Goal: Task Accomplishment & Management: Use online tool/utility

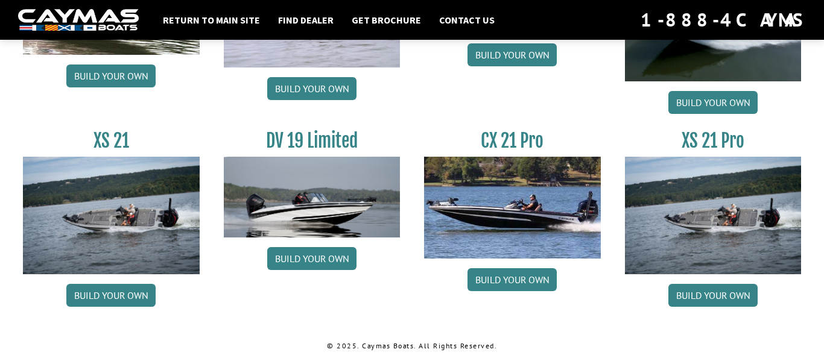
scroll to position [1555, 0]
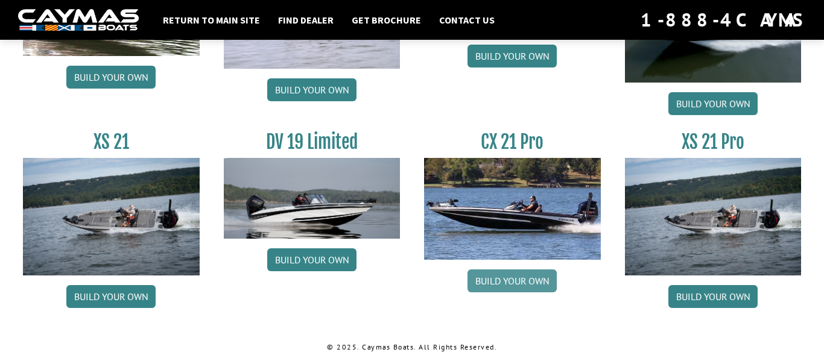
click at [498, 282] on link "Build your own" at bounding box center [511, 281] width 89 height 23
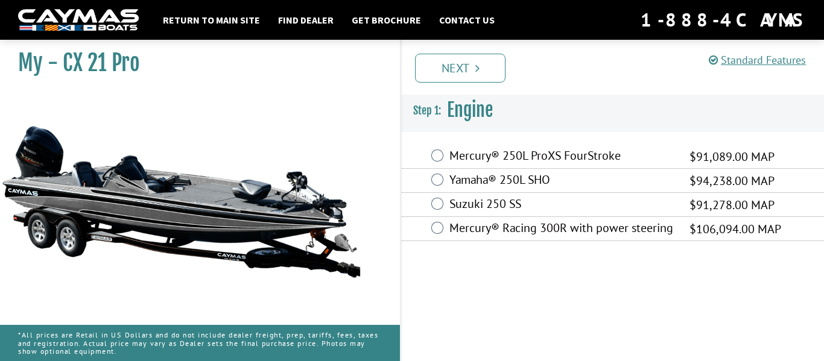
click at [506, 231] on label "Mercury® Racing 300R with power steering" at bounding box center [561, 229] width 225 height 17
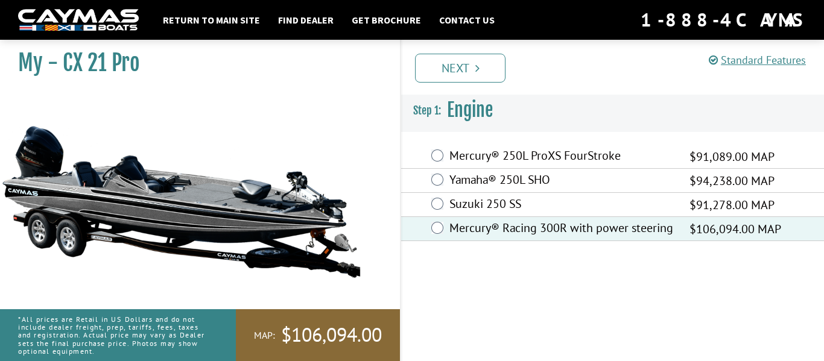
click at [432, 52] on li "Next" at bounding box center [460, 67] width 90 height 31
click at [435, 67] on link "Next" at bounding box center [460, 68] width 90 height 29
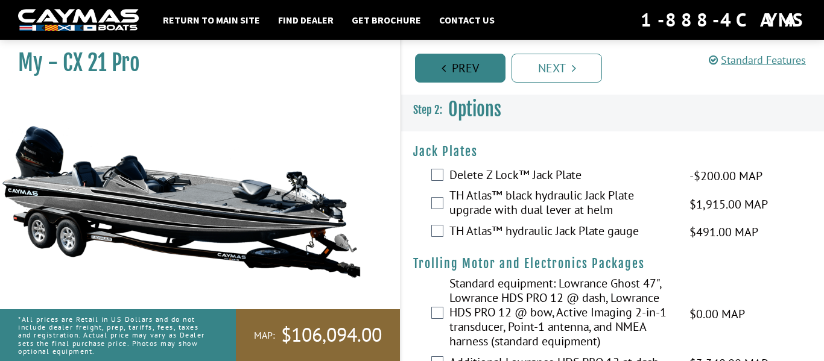
click at [437, 73] on link "Prev" at bounding box center [460, 68] width 90 height 29
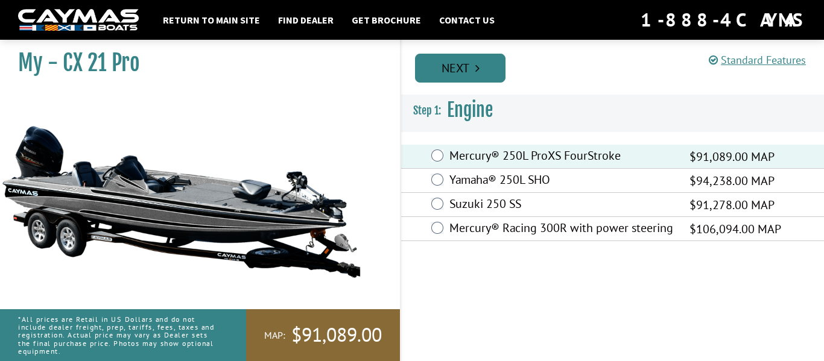
click at [493, 72] on link "Next" at bounding box center [460, 68] width 90 height 29
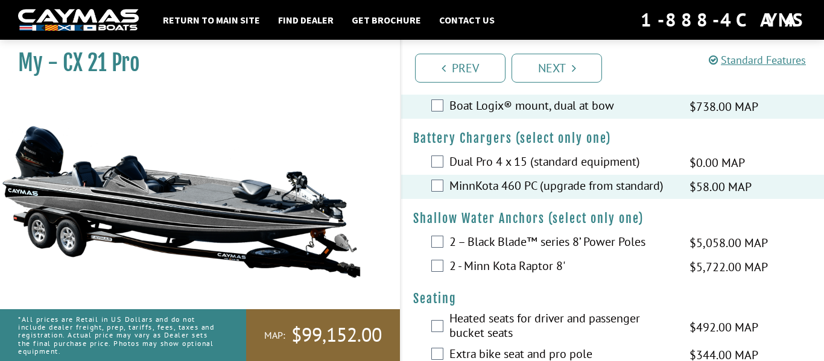
scroll to position [713, 0]
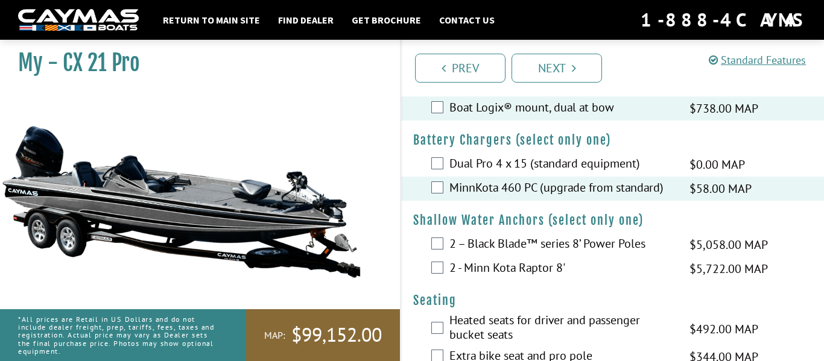
click at [521, 278] on label "2 - Minn Kota Raptor 8'" at bounding box center [561, 269] width 225 height 17
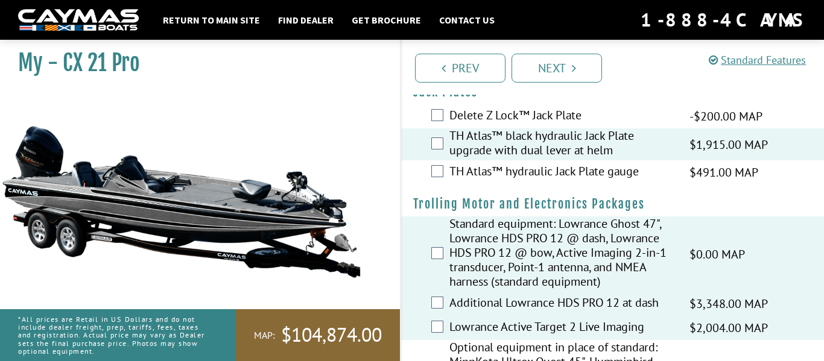
scroll to position [55, 0]
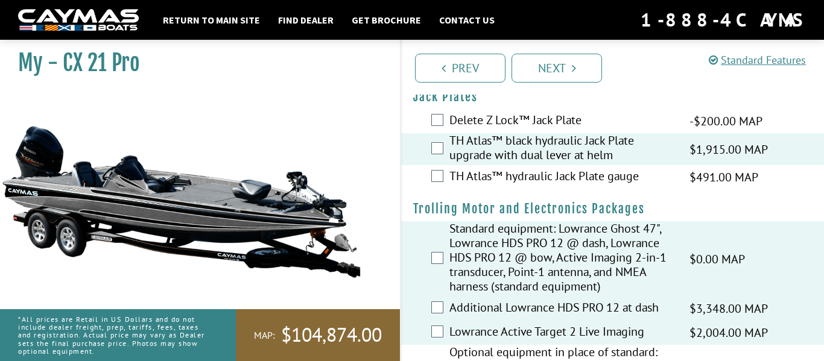
click at [521, 283] on label "Standard equipment: Lowrance Ghost 47", Lowrance HDS PRO 12 @ dash, Lowrance HD…" at bounding box center [561, 258] width 225 height 75
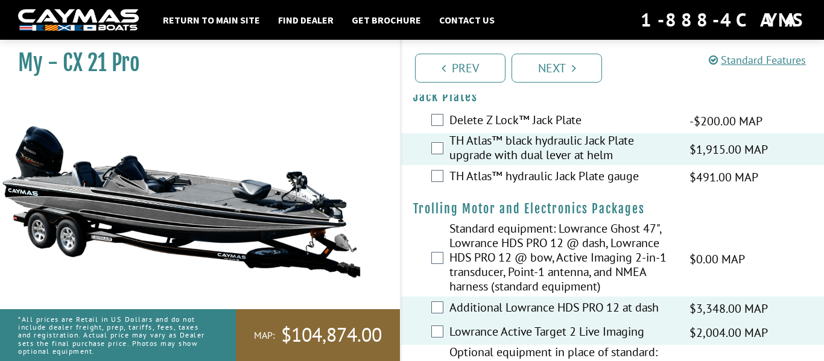
click at [514, 302] on label "Additional Lowrance HDS PRO 12 at dash" at bounding box center [561, 308] width 225 height 17
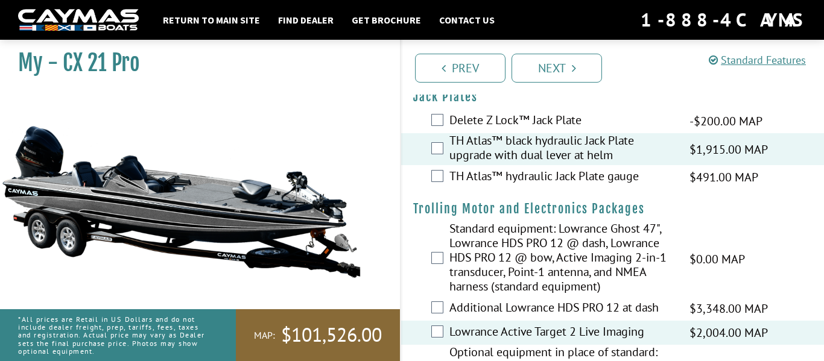
click at [512, 331] on label "Lowrance Active Target 2 Live Imaging" at bounding box center [561, 332] width 225 height 17
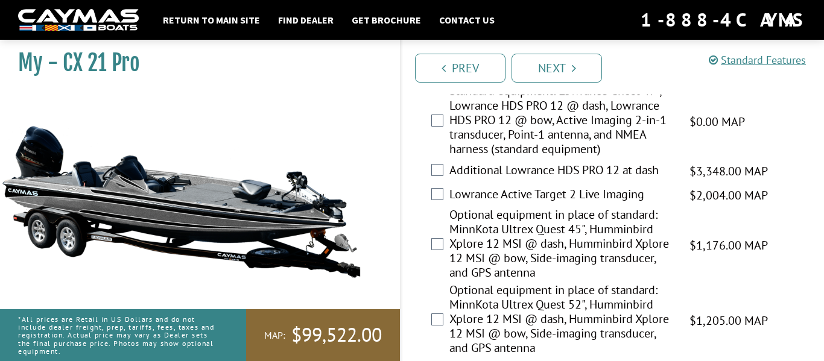
scroll to position [200, 0]
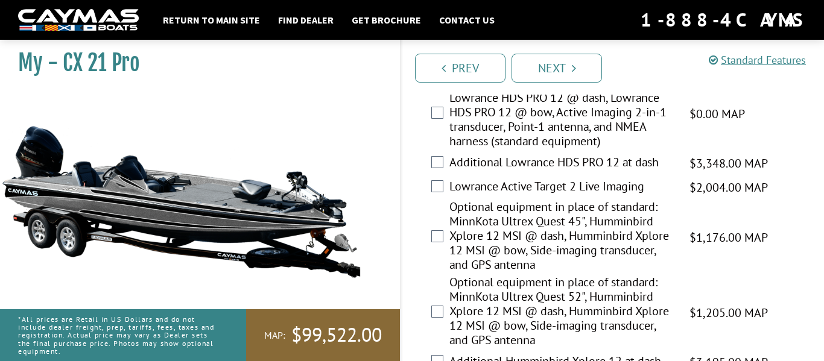
click at [498, 216] on label "Optional equipment in place of standard: MinnKota Ultrex Quest 45", Humminbird …" at bounding box center [561, 237] width 225 height 75
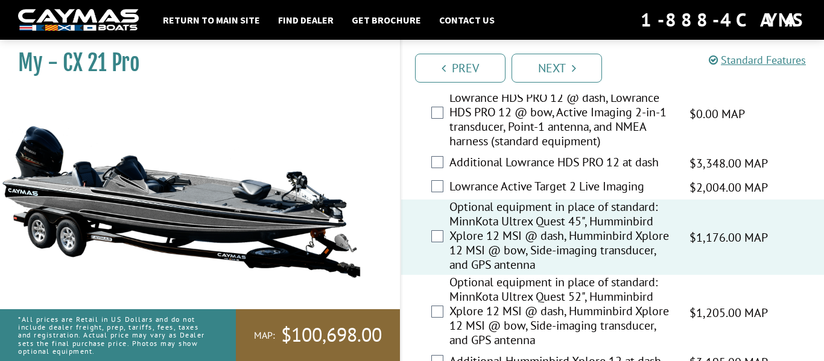
click at [493, 298] on label "Optional equipment in place of standard: MinnKota Ultrex Quest 52", Humminbird …" at bounding box center [561, 312] width 225 height 75
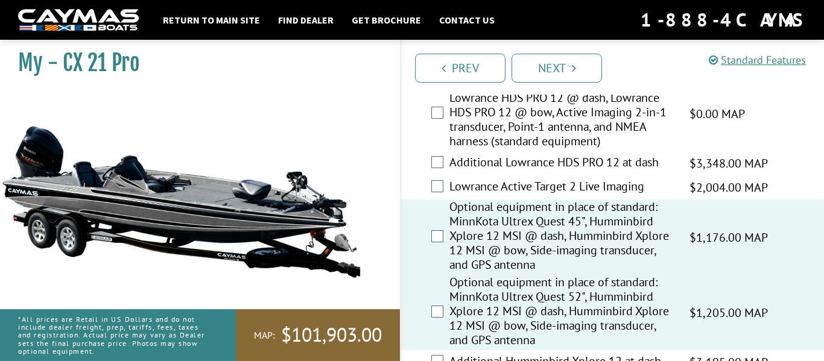
click at [493, 235] on label "Optional equipment in place of standard: MinnKota Ultrex Quest 45", Humminbird …" at bounding box center [561, 237] width 225 height 75
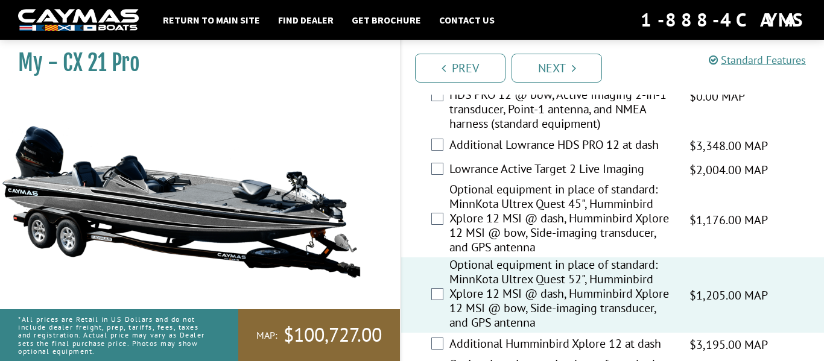
scroll to position [223, 0]
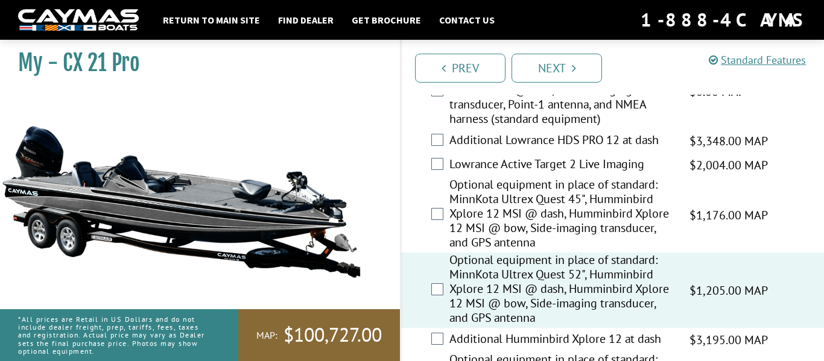
click at [508, 210] on label "Optional equipment in place of standard: MinnKota Ultrex Quest 45", Humminbird …" at bounding box center [561, 214] width 225 height 75
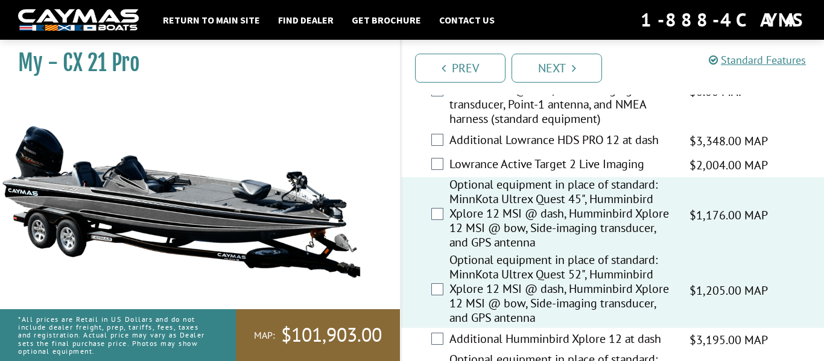
click at [503, 286] on label "Optional equipment in place of standard: MinnKota Ultrex Quest 52", Humminbird …" at bounding box center [561, 290] width 225 height 75
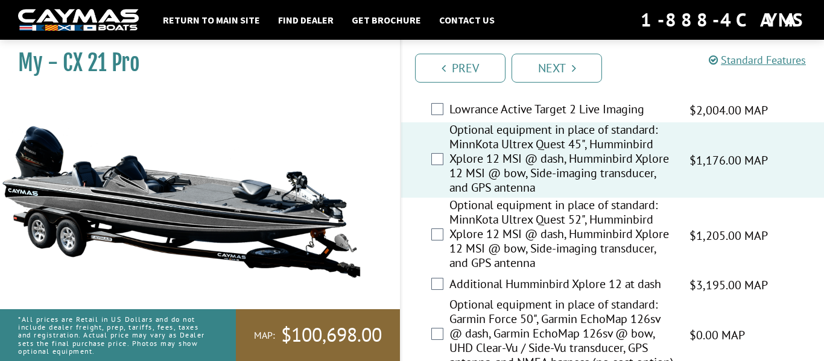
click at [503, 286] on label "Additional Humminbird Xplore 12 at dash" at bounding box center [561, 285] width 225 height 17
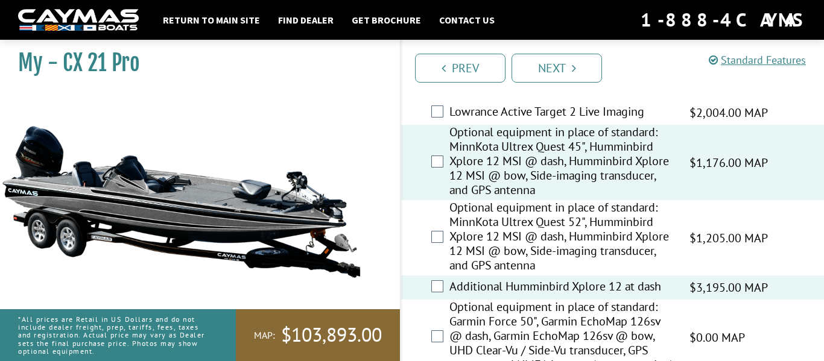
scroll to position [271, 0]
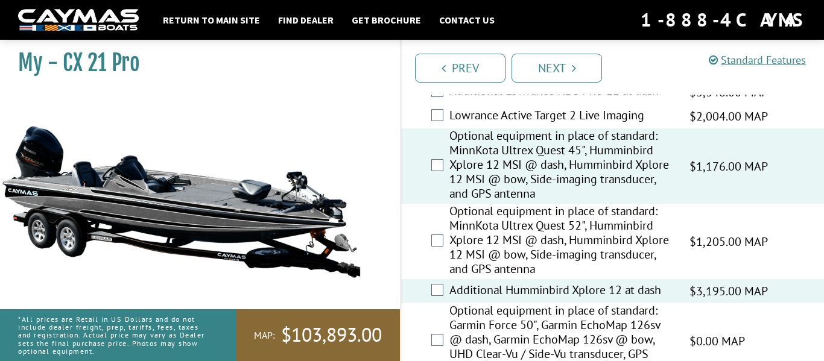
click at [504, 186] on label "Optional equipment in place of standard: MinnKota Ultrex Quest 45", Humminbird …" at bounding box center [561, 165] width 225 height 75
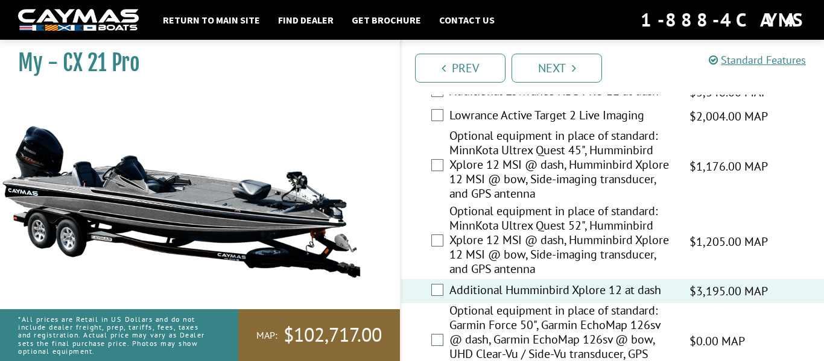
click at [473, 283] on label "Additional Humminbird Xplore 12 at dash" at bounding box center [561, 291] width 225 height 17
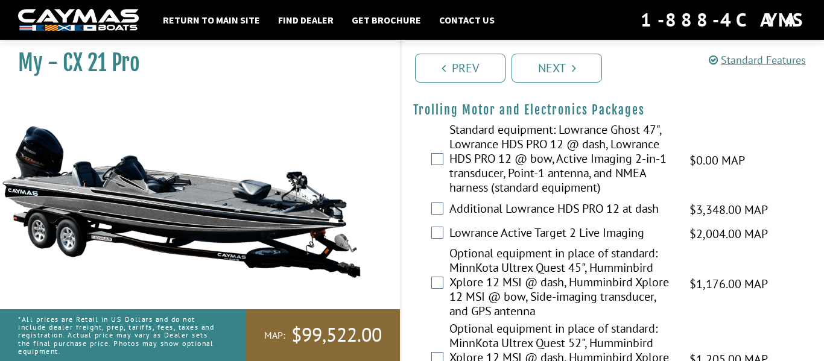
scroll to position [127, 0]
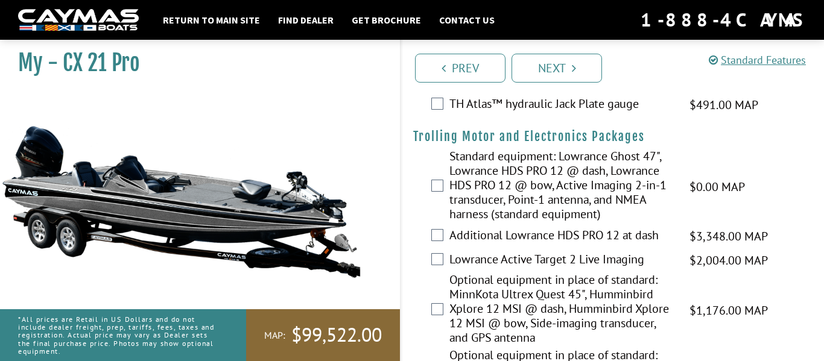
click at [478, 263] on label "Lowrance Active Target 2 Live Imaging" at bounding box center [561, 260] width 225 height 17
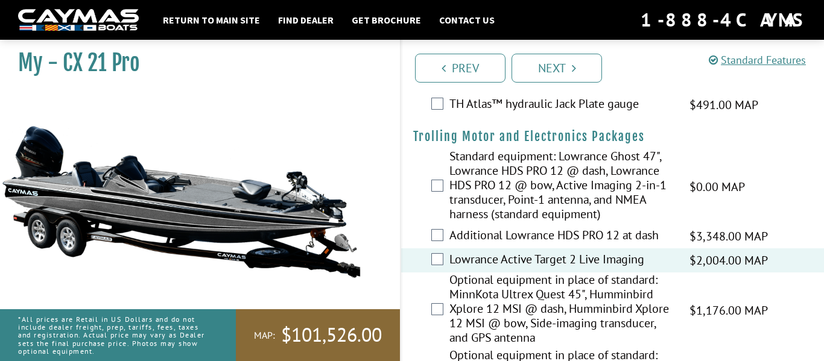
click at [478, 236] on label "Additional Lowrance HDS PRO 12 at dash" at bounding box center [561, 236] width 225 height 17
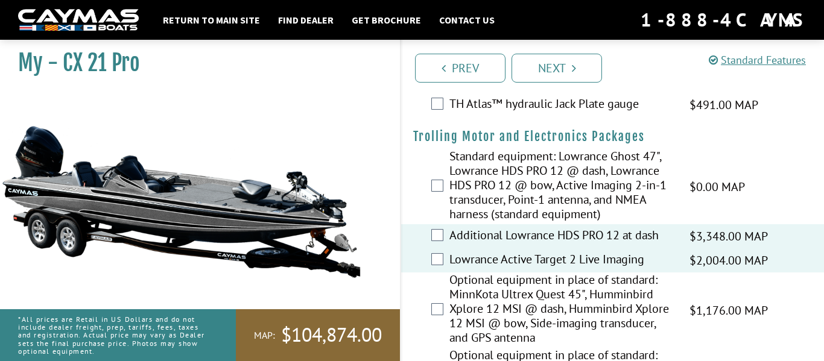
click at [476, 202] on label "Standard equipment: Lowrance Ghost 47", Lowrance HDS PRO 12 @ dash, Lowrance HD…" at bounding box center [561, 186] width 225 height 75
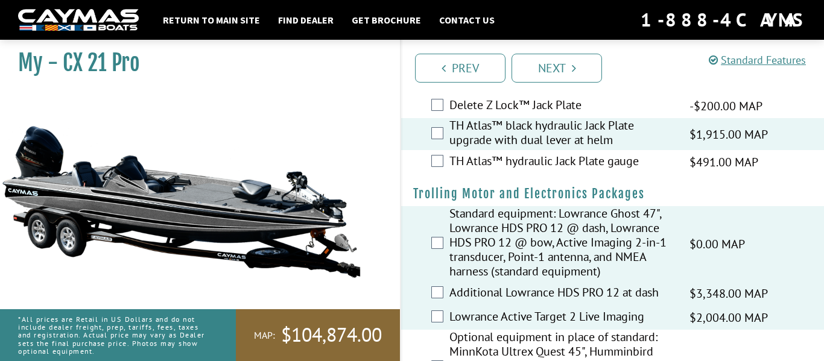
scroll to position [100, 0]
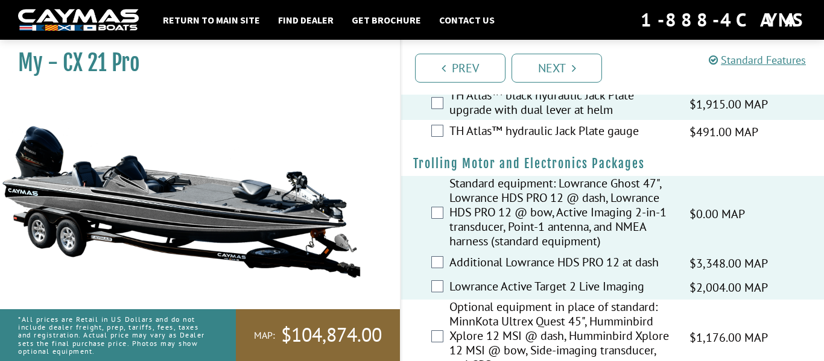
click at [455, 212] on label "Standard equipment: Lowrance Ghost 47", Lowrance HDS PRO 12 @ dash, Lowrance HD…" at bounding box center [561, 213] width 225 height 75
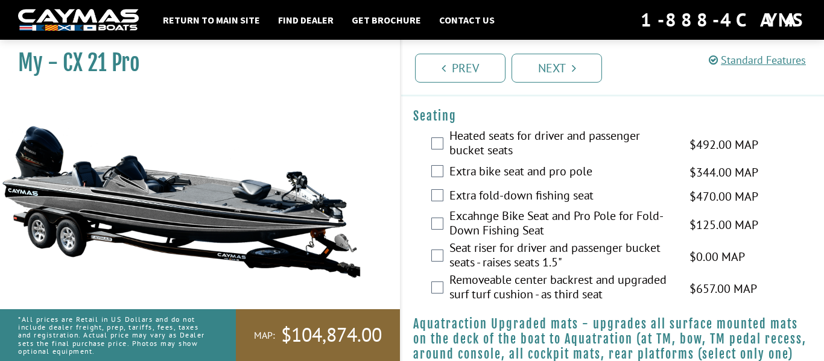
scroll to position [903, 0]
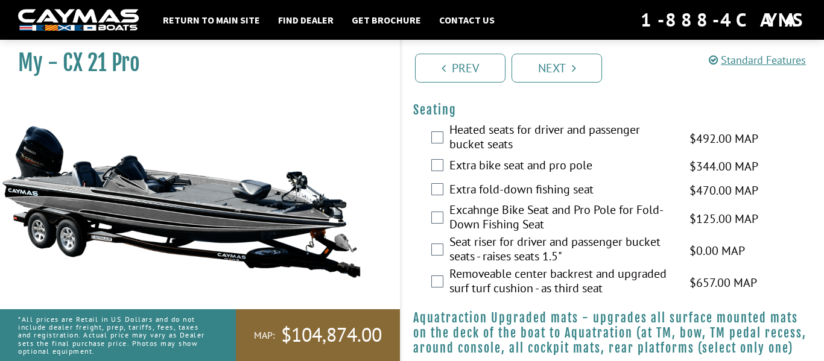
click at [517, 150] on label "Heated seats for driver and passenger bucket seats" at bounding box center [561, 138] width 225 height 32
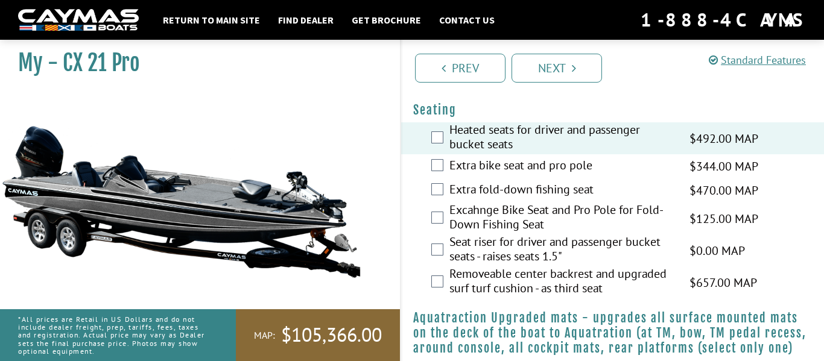
click at [483, 299] on label "Removeable center backrest and upgraded surf turf cushion - as third seat" at bounding box center [561, 283] width 225 height 32
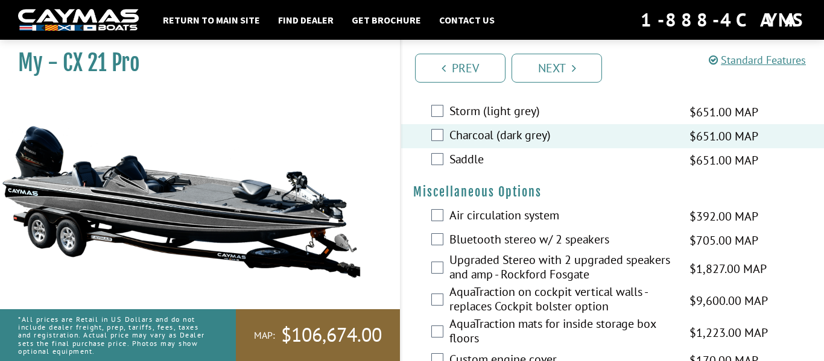
scroll to position [1174, 0]
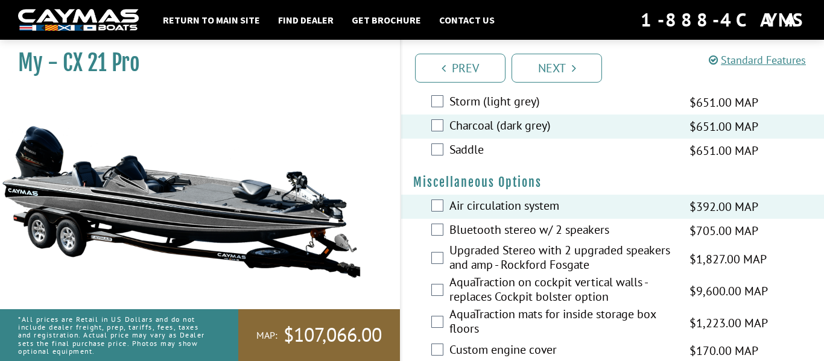
click at [440, 235] on div "Bluetooth stereo w/ 2 speakers $705.00 MAP $833.00 MSRP" at bounding box center [612, 231] width 423 height 24
click at [436, 243] on div "Bluetooth stereo w/ 2 speakers $705.00 MAP $833.00 MSRP" at bounding box center [612, 231] width 423 height 24
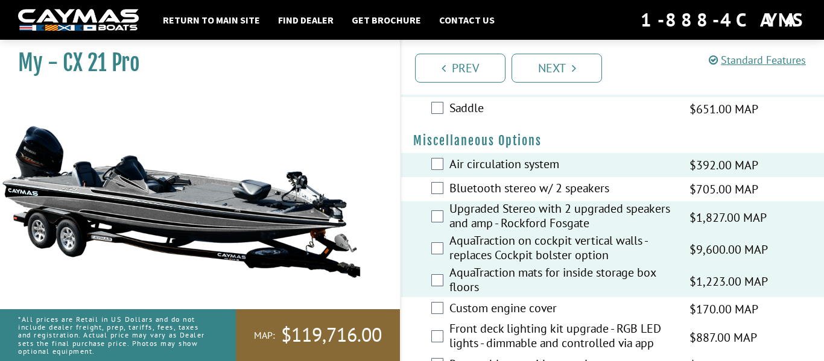
scroll to position [1232, 0]
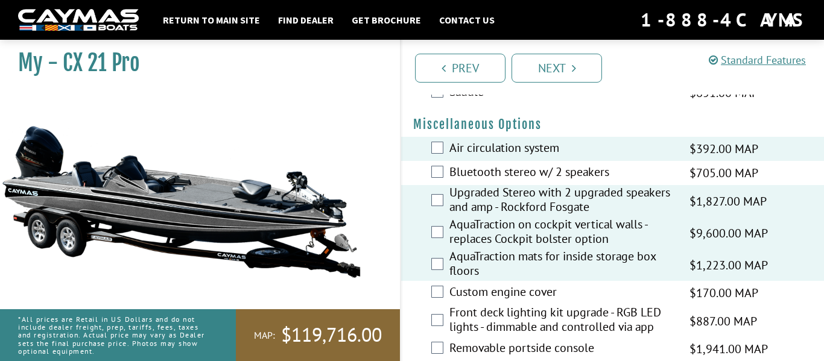
click at [445, 305] on div "Custom engine cover $170.00 MAP $201.00 MSRP" at bounding box center [612, 293] width 423 height 24
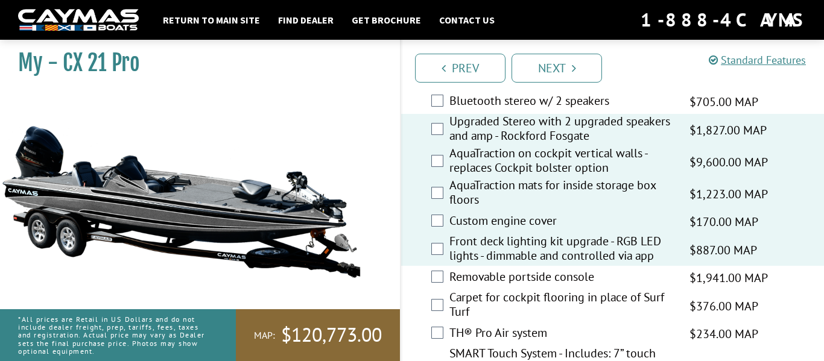
scroll to position [1305, 0]
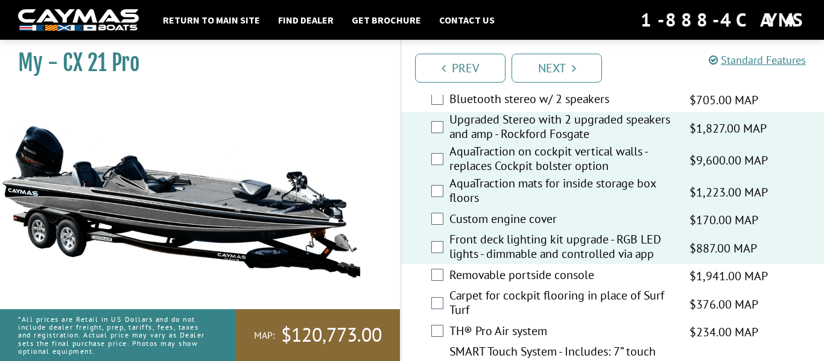
click at [442, 320] on div "Carpet for cockpit flooring in place of Surf Turf $376.00 MAP $444.00 MSRP" at bounding box center [612, 304] width 423 height 32
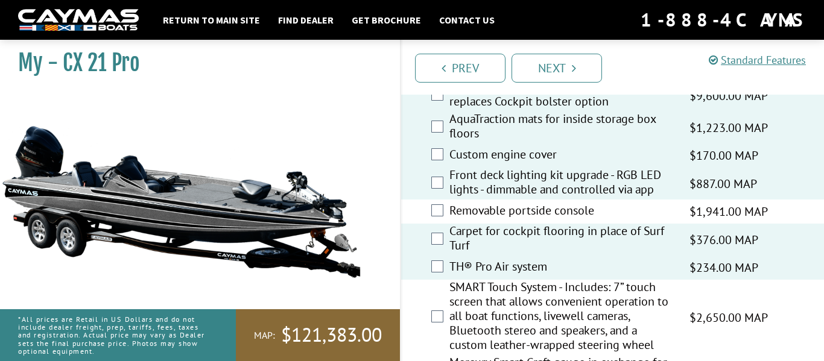
scroll to position [1374, 0]
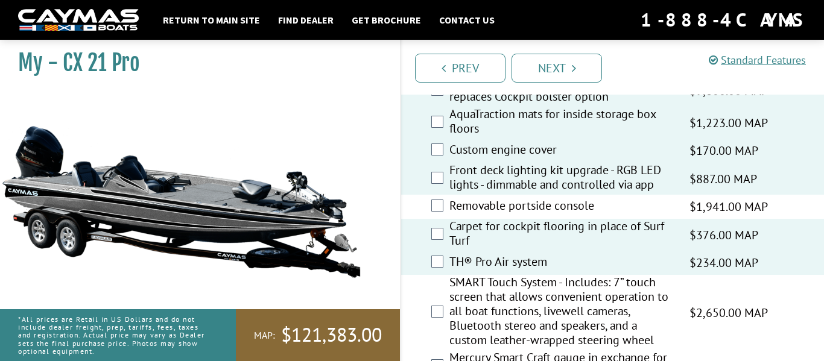
click at [439, 317] on div "SMART Touch System - Includes: 7” touch screen that allows convenient operation…" at bounding box center [612, 312] width 423 height 75
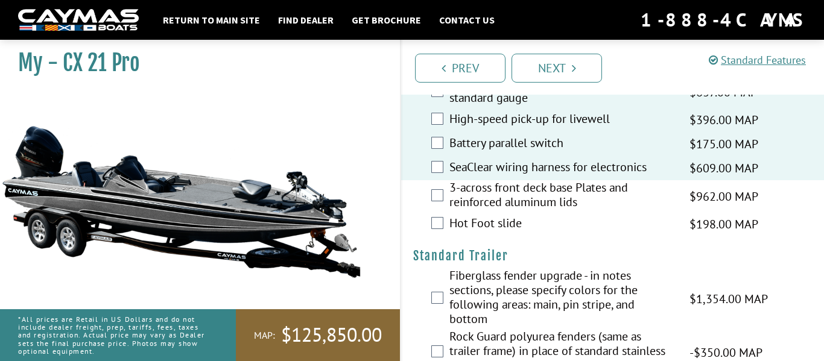
scroll to position [1653, 0]
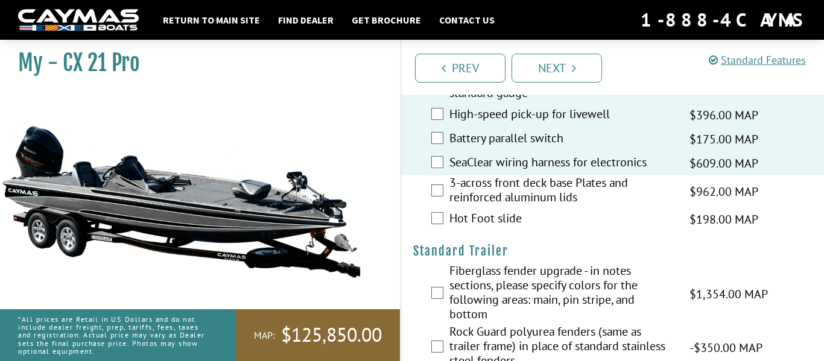
click at [445, 232] on div "Hot Foot slide $198.00 MAP $234.00 MSRP" at bounding box center [612, 219] width 423 height 24
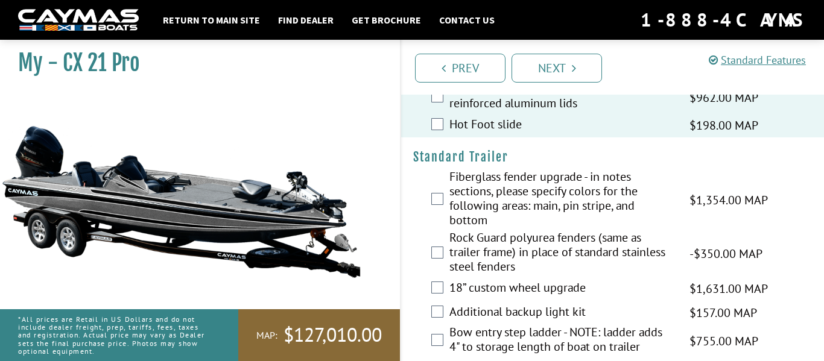
scroll to position [1750, 0]
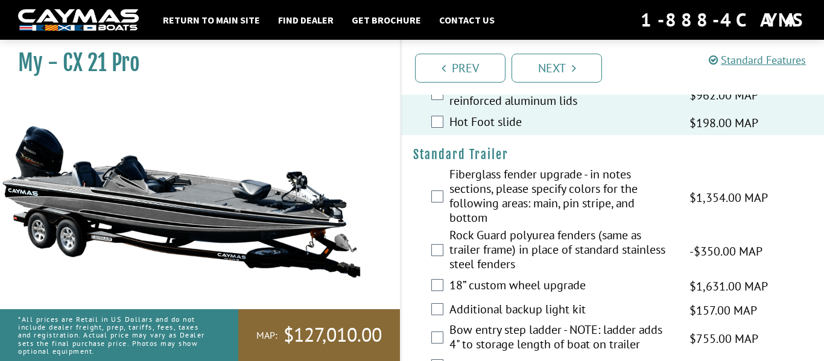
click at [439, 221] on div "Fiberglass fender upgrade - in notes sections, please specify colors for the fo…" at bounding box center [612, 197] width 423 height 61
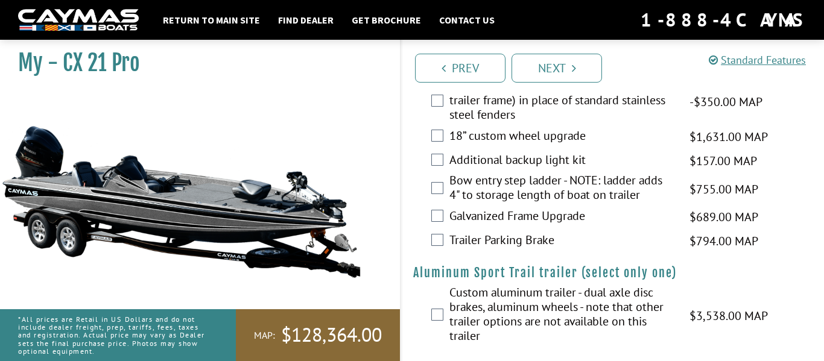
scroll to position [1902, 0]
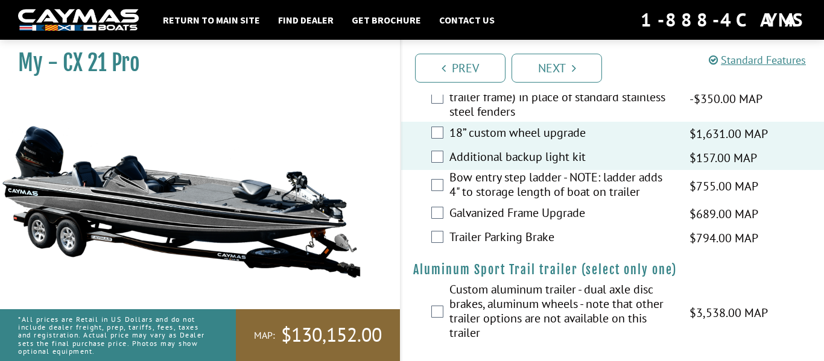
click at [438, 226] on div "Galvanized Frame Upgrade $689.00 MAP $813.00 MSRP" at bounding box center [612, 214] width 423 height 24
click at [441, 218] on div "Galvanized Frame Upgrade $689.00 MAP $813.00 MSRP" at bounding box center [612, 214] width 423 height 24
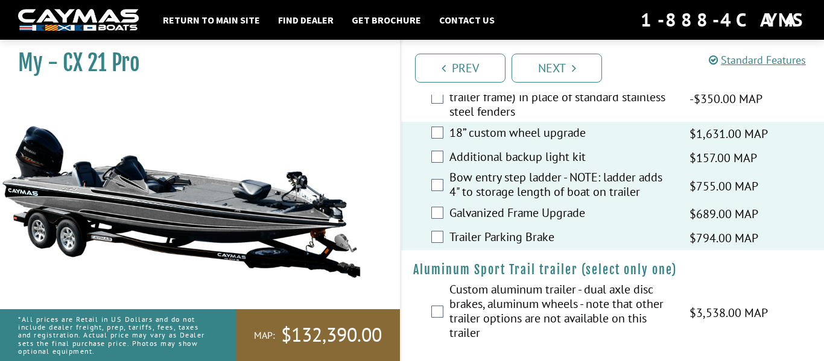
scroll to position [1921, 0]
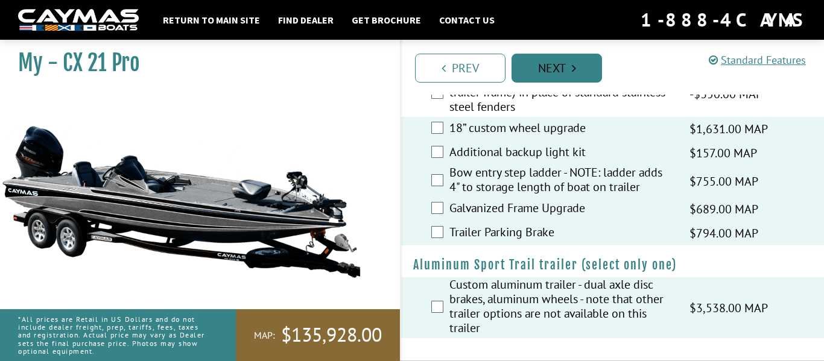
click at [547, 72] on link "Next" at bounding box center [556, 68] width 90 height 29
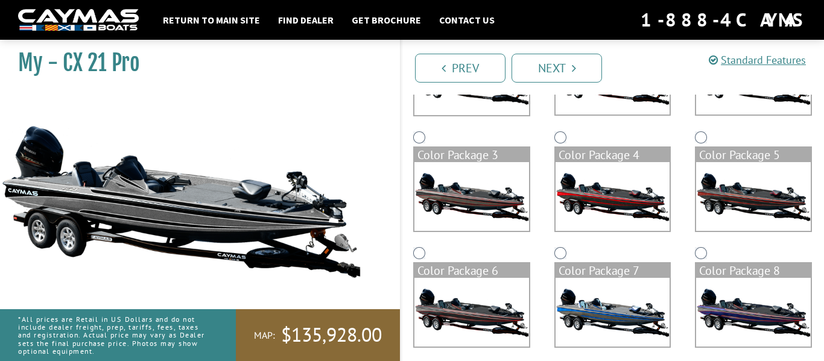
scroll to position [0, 0]
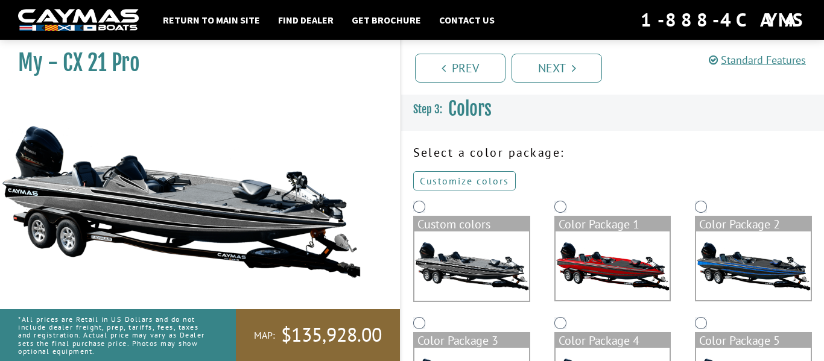
click at [466, 181] on link "Customize colors" at bounding box center [464, 180] width 103 height 19
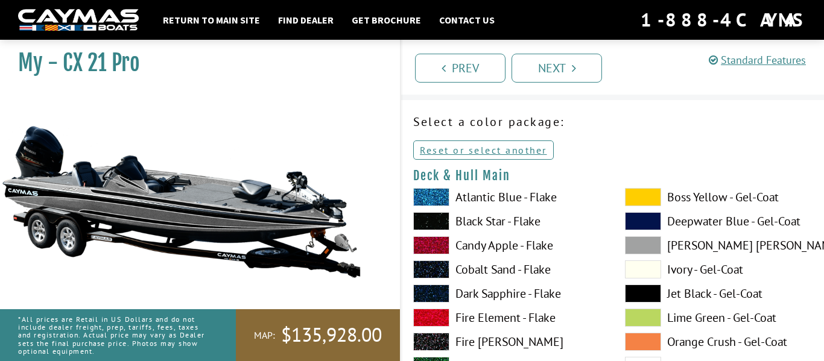
scroll to position [32, 0]
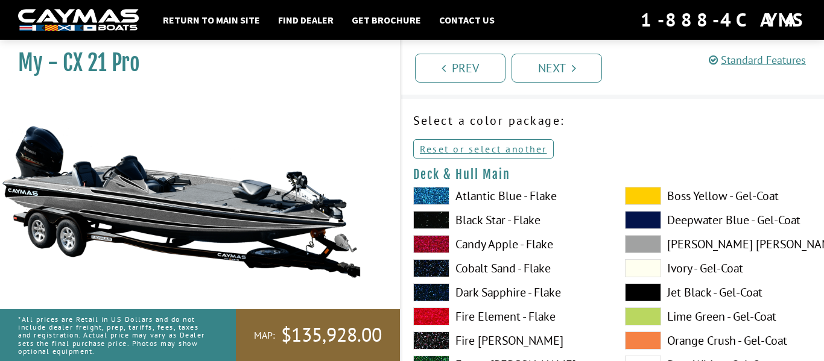
click at [669, 199] on label "Boss Yellow - Gel-Coat" at bounding box center [719, 196] width 188 height 18
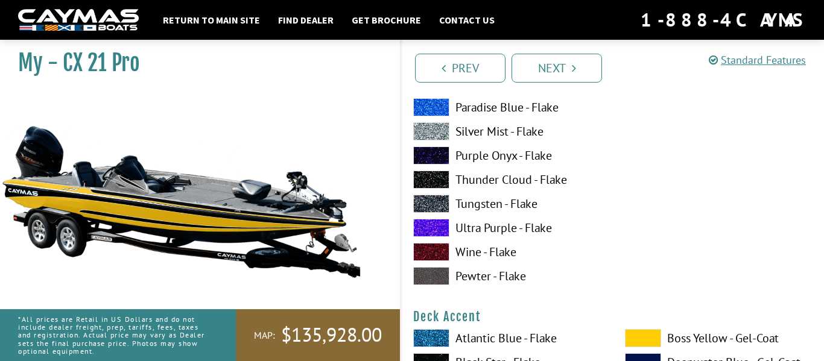
scroll to position [387, 0]
click at [525, 226] on label "Ultra Purple - Flake" at bounding box center [507, 227] width 188 height 18
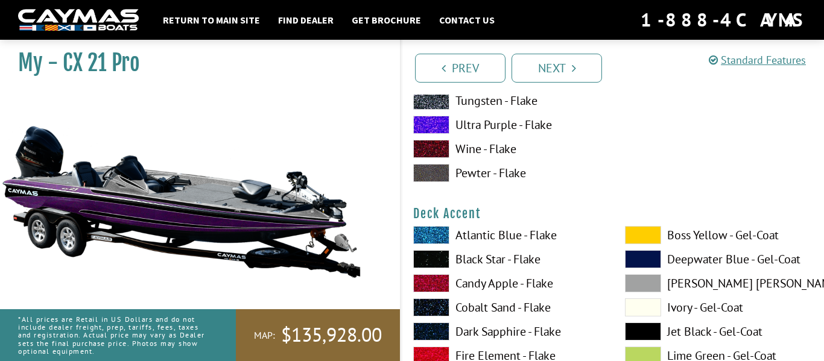
scroll to position [489, 0]
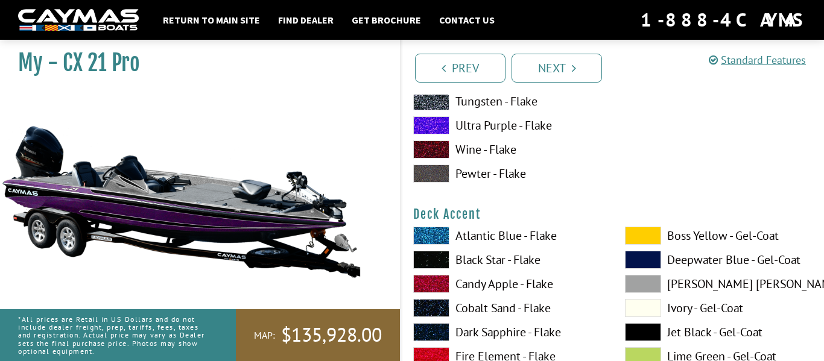
click at [709, 230] on label "Boss Yellow - Gel-Coat" at bounding box center [719, 236] width 188 height 18
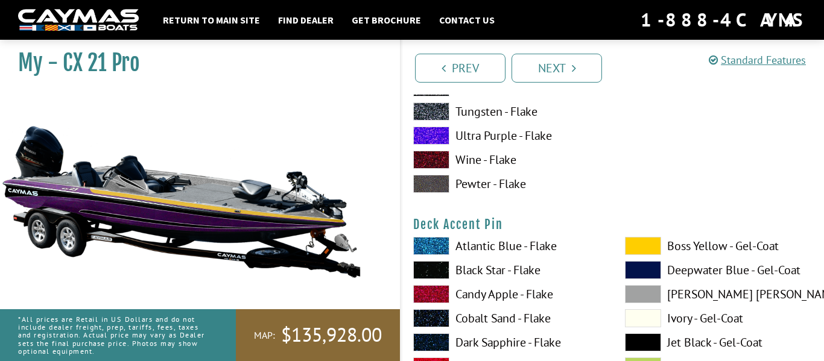
scroll to position [974, 0]
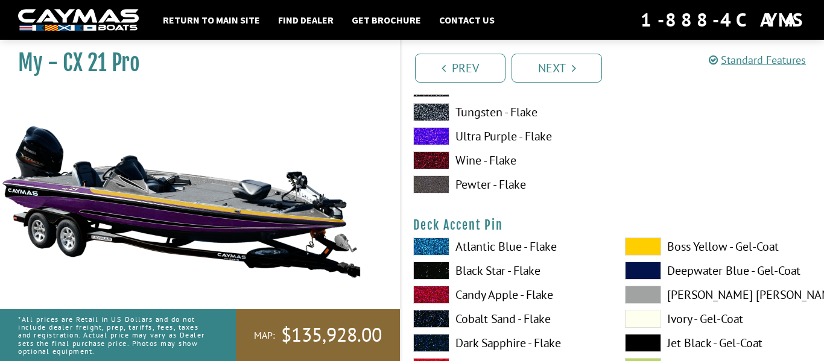
click at [709, 230] on h4 "Deck Accent Pin" at bounding box center [612, 225] width 399 height 15
click at [698, 244] on label "Boss Yellow - Gel-Coat" at bounding box center [719, 247] width 188 height 18
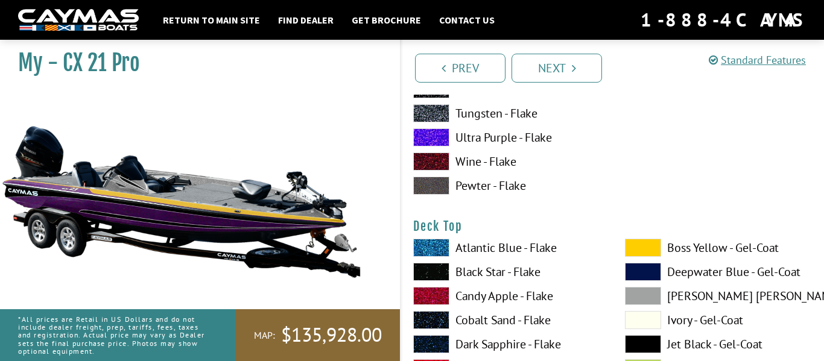
scroll to position [1469, 0]
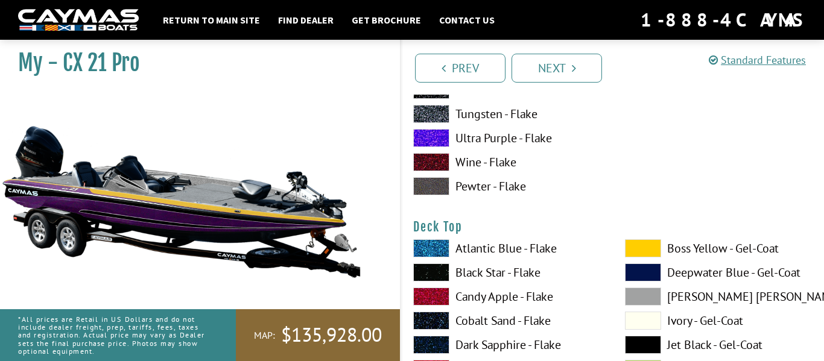
click at [698, 244] on label "Boss Yellow - Gel-Coat" at bounding box center [719, 248] width 188 height 18
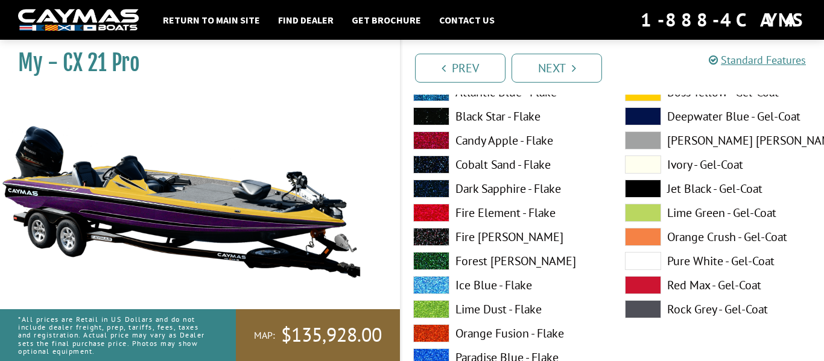
scroll to position [1623, 0]
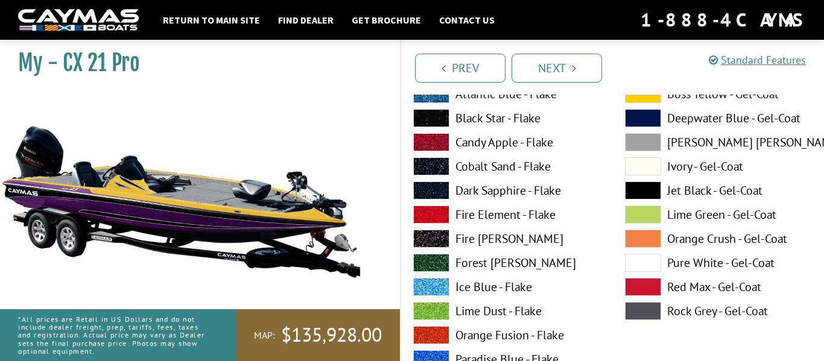
click at [697, 123] on label "Deepwater Blue - Gel-Coat" at bounding box center [719, 118] width 188 height 18
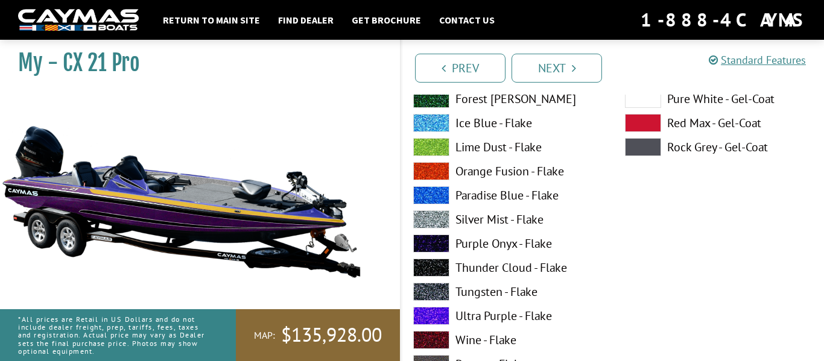
scroll to position [1788, 0]
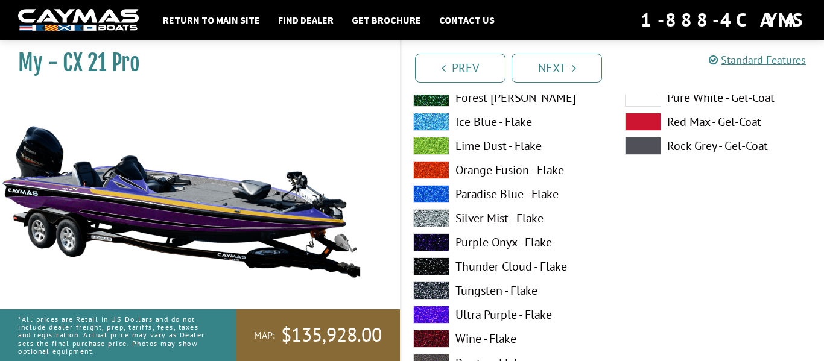
click at [480, 315] on label "Ultra Purple - Flake" at bounding box center [507, 315] width 188 height 18
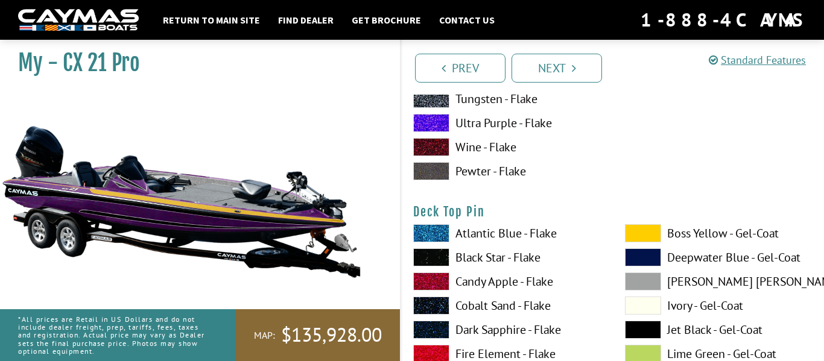
scroll to position [2029, 0]
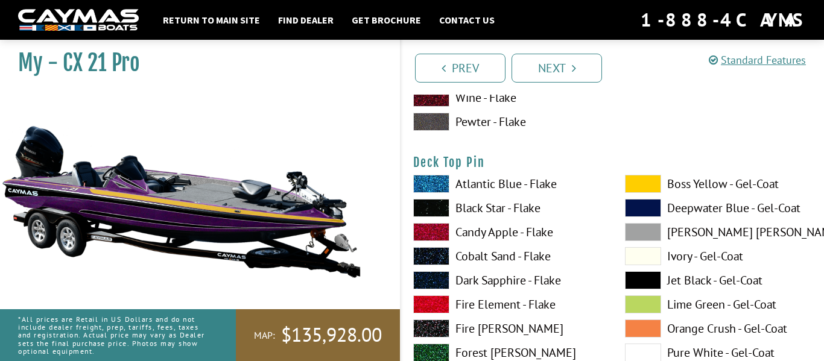
click at [690, 185] on label "Boss Yellow - Gel-Coat" at bounding box center [719, 184] width 188 height 18
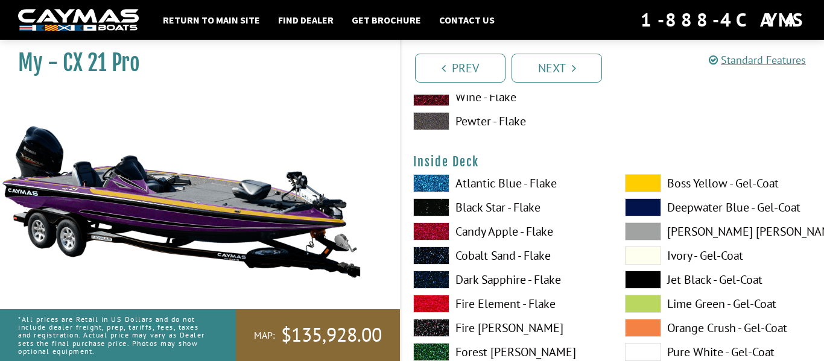
scroll to position [2529, 0]
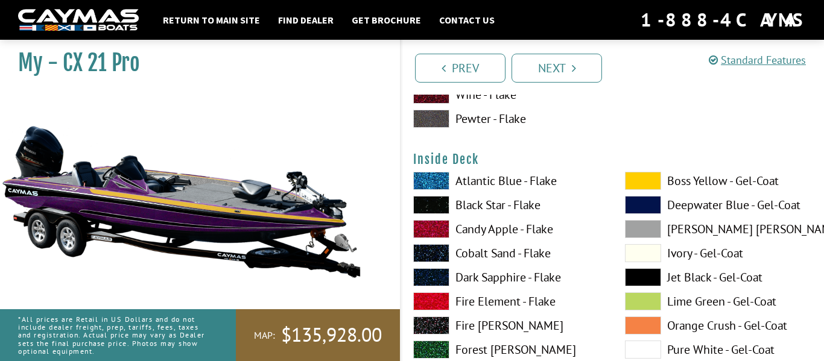
click at [690, 185] on label "Boss Yellow - Gel-Coat" at bounding box center [719, 181] width 188 height 18
click at [495, 207] on label "Black Star - Flake" at bounding box center [507, 205] width 188 height 18
click at [671, 274] on label "Jet Black - Gel-Coat" at bounding box center [719, 277] width 188 height 18
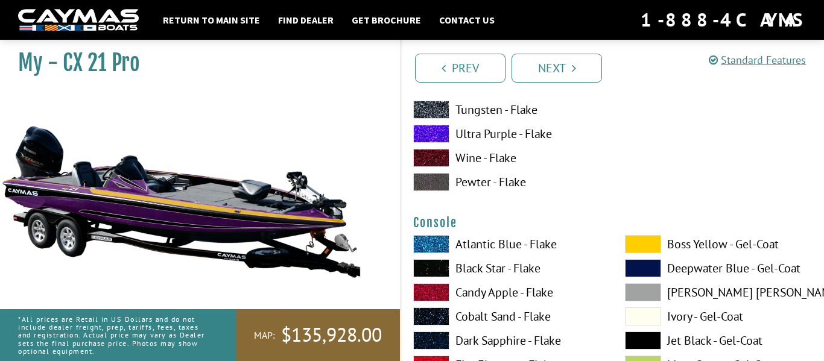
scroll to position [2973, 0]
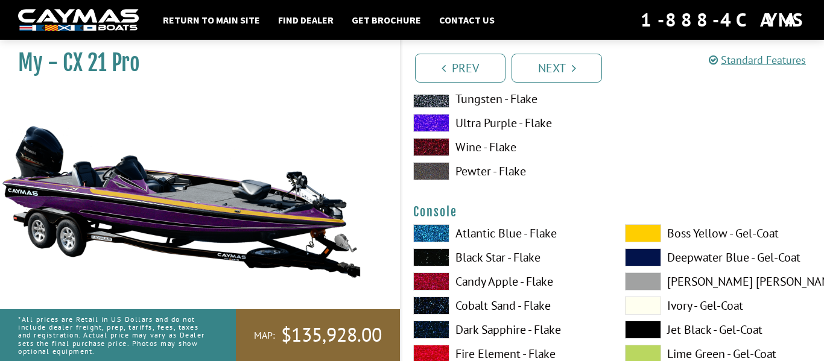
click at [684, 233] on label "Boss Yellow - Gel-Coat" at bounding box center [719, 233] width 188 height 18
click at [677, 328] on label "Jet Black - Gel-Coat" at bounding box center [719, 330] width 188 height 18
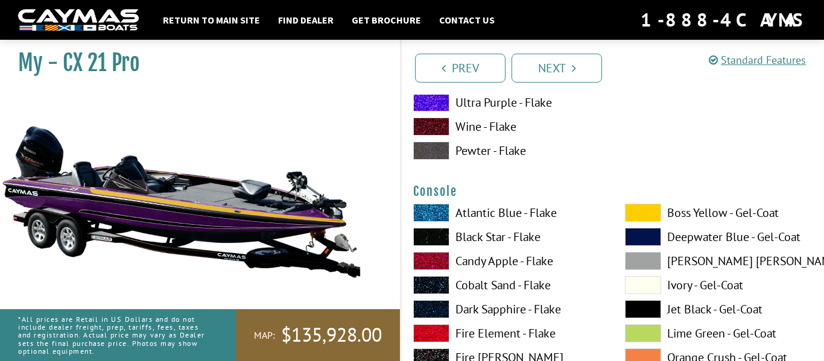
scroll to position [2993, 0]
click at [683, 305] on label "Jet Black - Gel-Coat" at bounding box center [719, 310] width 188 height 18
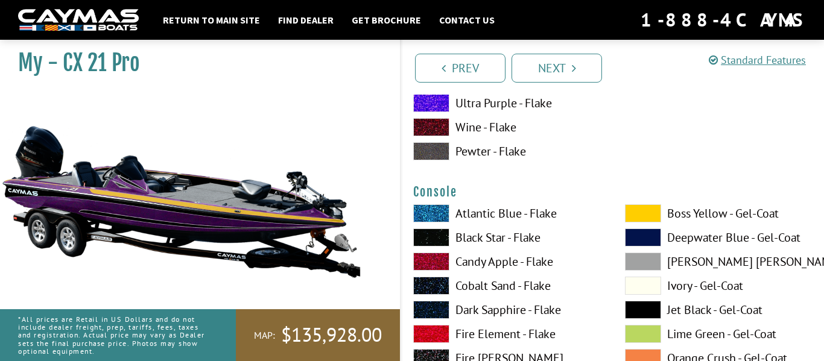
click at [683, 305] on label "Jet Black - Gel-Coat" at bounding box center [719, 310] width 188 height 18
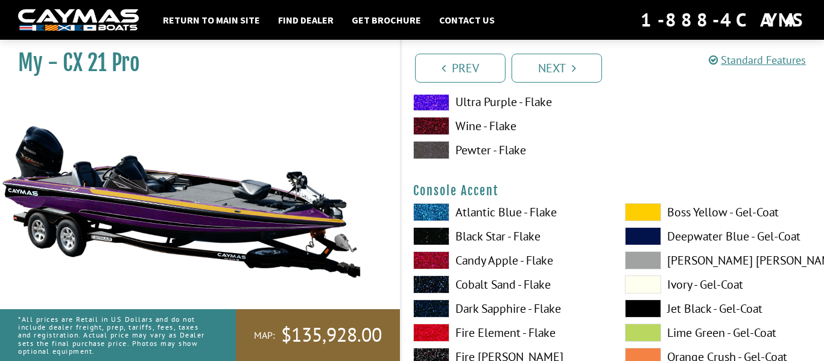
scroll to position [3494, 0]
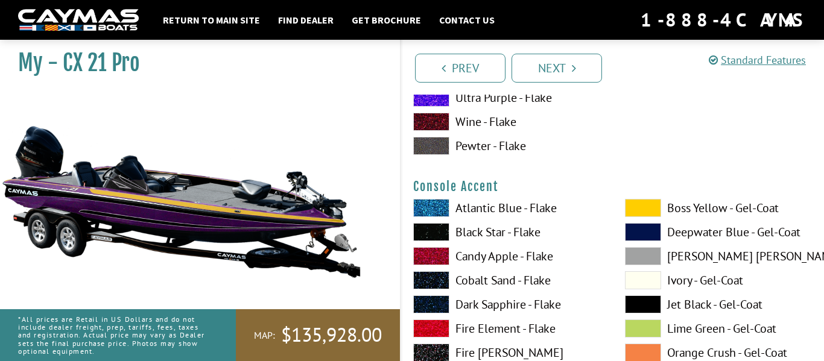
click at [689, 206] on label "Boss Yellow - Gel-Coat" at bounding box center [719, 208] width 188 height 18
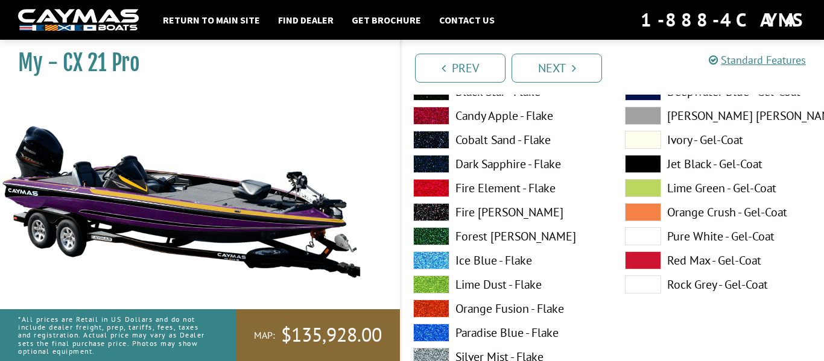
scroll to position [4138, 0]
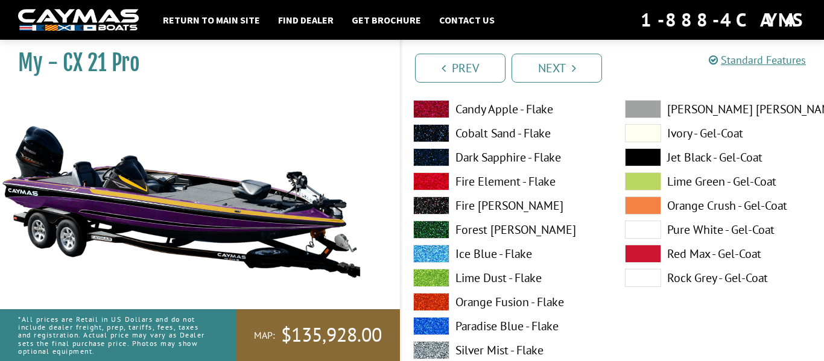
click at [489, 326] on label "Paradise Blue - Flake" at bounding box center [507, 326] width 188 height 18
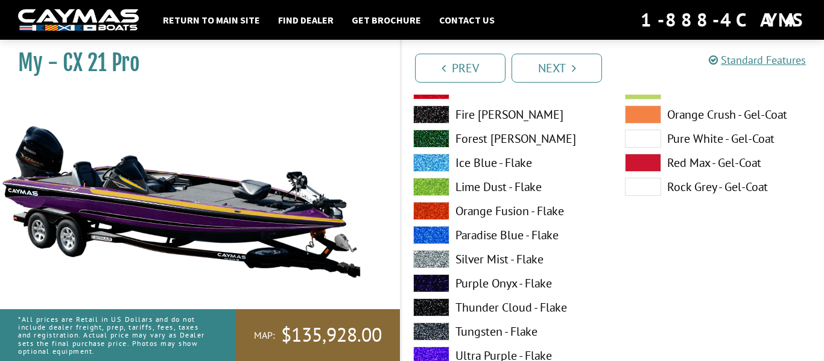
scroll to position [4232, 0]
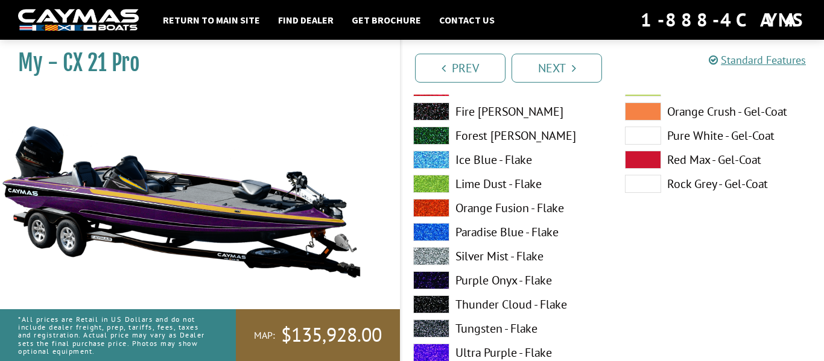
click at [487, 347] on label "Ultra Purple - Flake" at bounding box center [507, 353] width 188 height 18
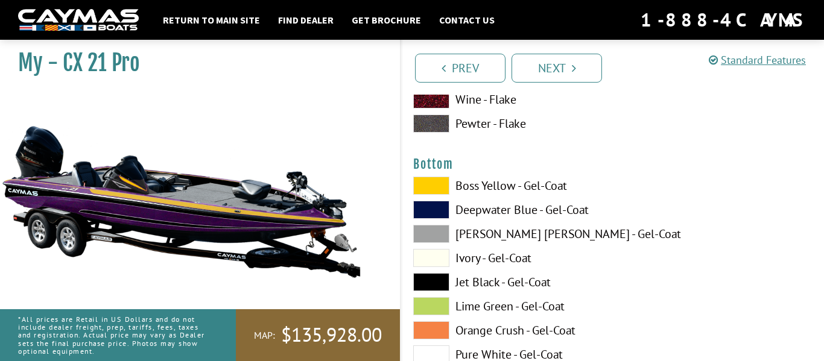
scroll to position [4511, 0]
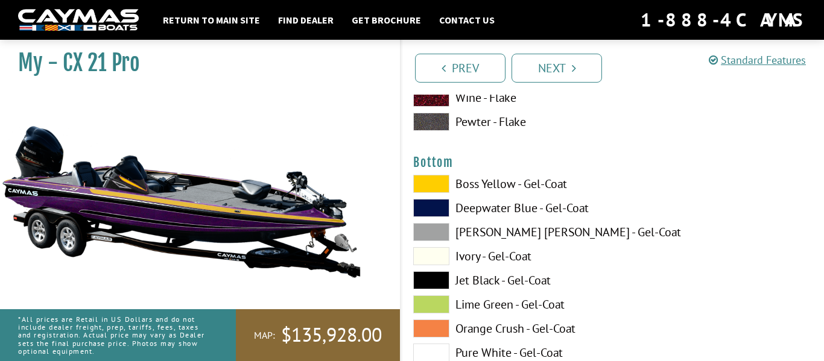
click at [534, 185] on label "Boss Yellow - Gel-Coat" at bounding box center [507, 184] width 188 height 18
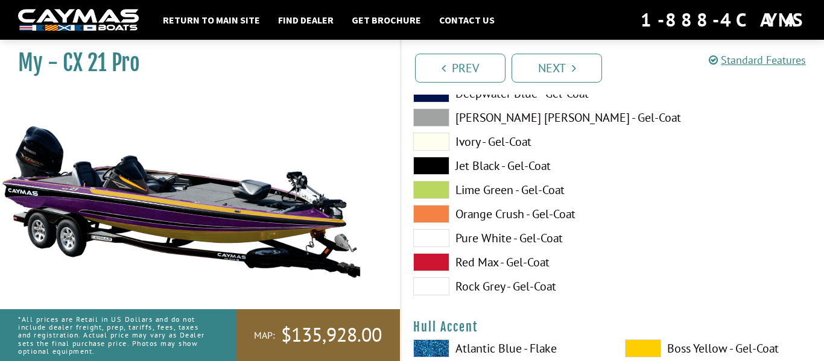
scroll to position [4625, 0]
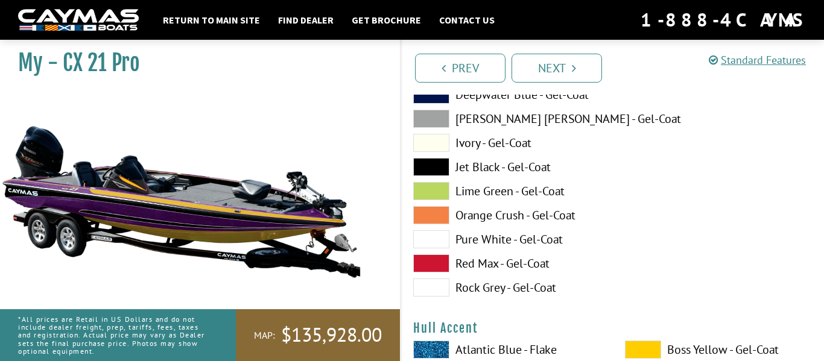
click at [525, 168] on label "Jet Black - Gel-Coat" at bounding box center [507, 167] width 188 height 18
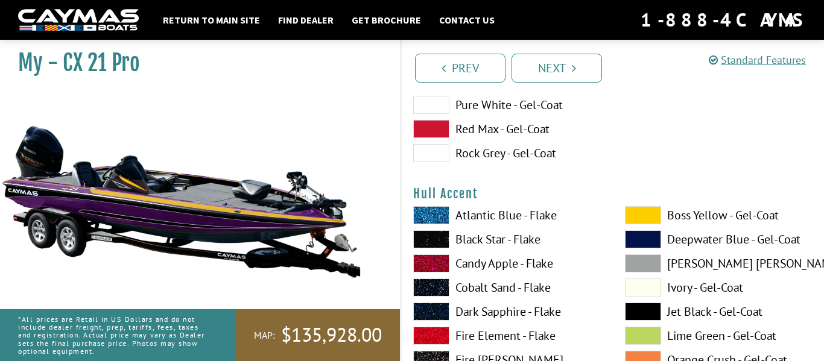
scroll to position [4761, 0]
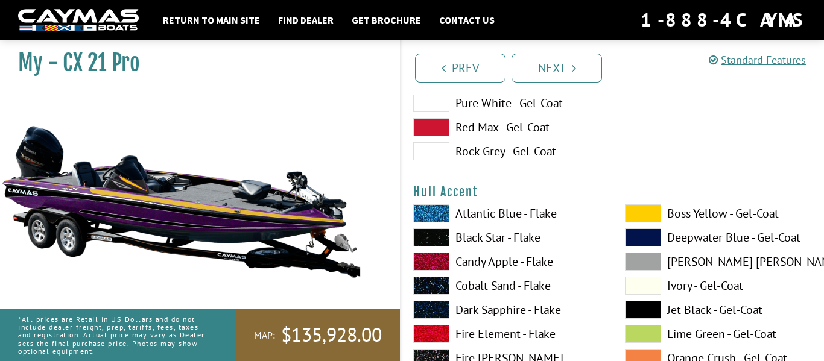
click at [693, 214] on label "Boss Yellow - Gel-Coat" at bounding box center [719, 213] width 188 height 18
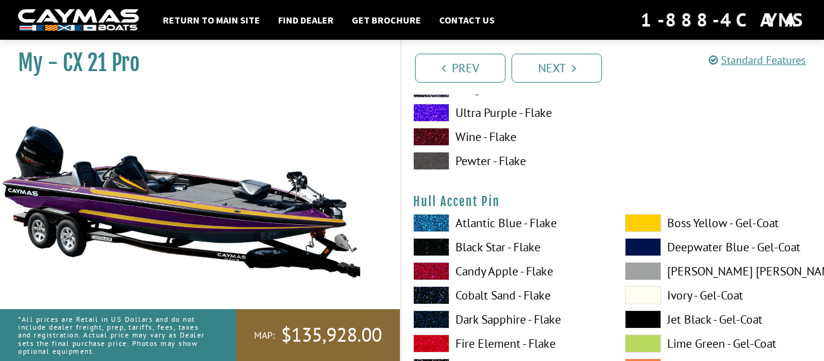
scroll to position [5246, 0]
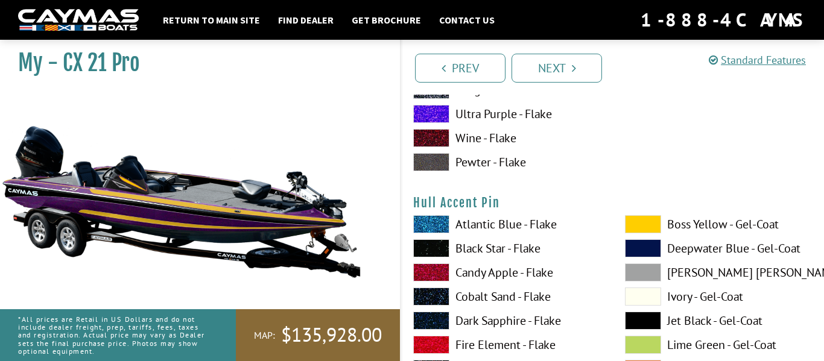
click at [688, 233] on label "Boss Yellow - Gel-Coat" at bounding box center [719, 224] width 188 height 18
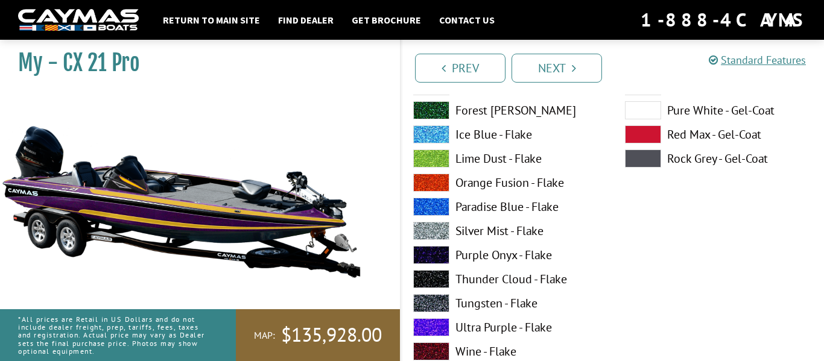
scroll to position [6029, 0]
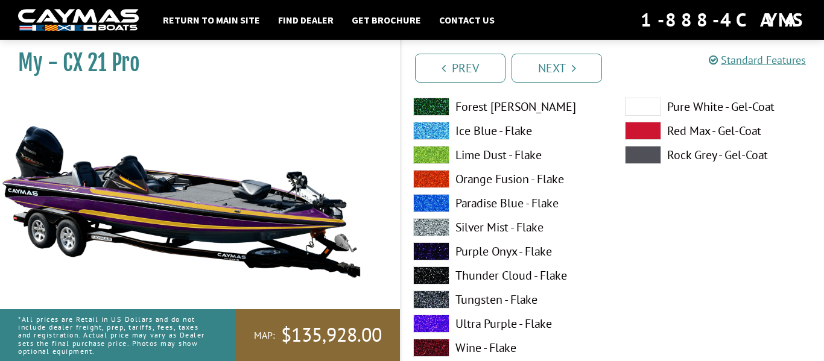
click at [440, 321] on span at bounding box center [431, 324] width 36 height 18
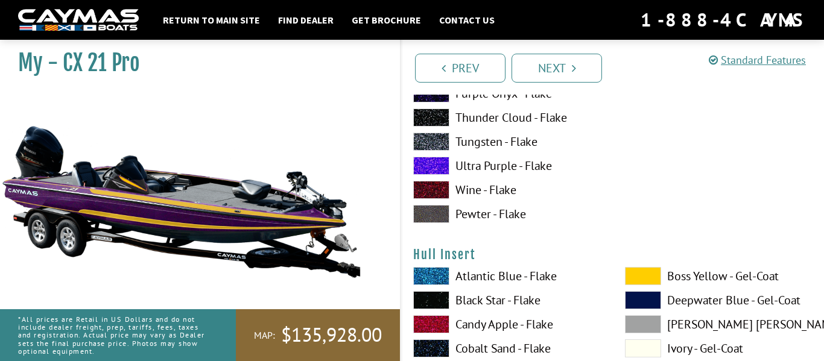
scroll to position [5690, 0]
click at [734, 282] on label "Boss Yellow - Gel-Coat" at bounding box center [719, 277] width 188 height 18
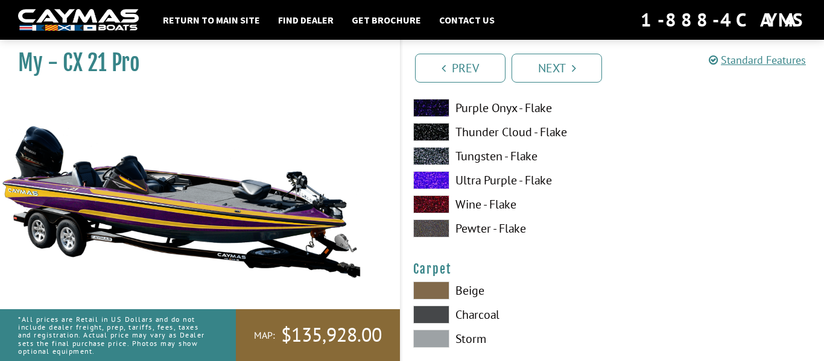
scroll to position [6669, 0]
click at [470, 184] on label "Ultra Purple - Flake" at bounding box center [507, 181] width 188 height 18
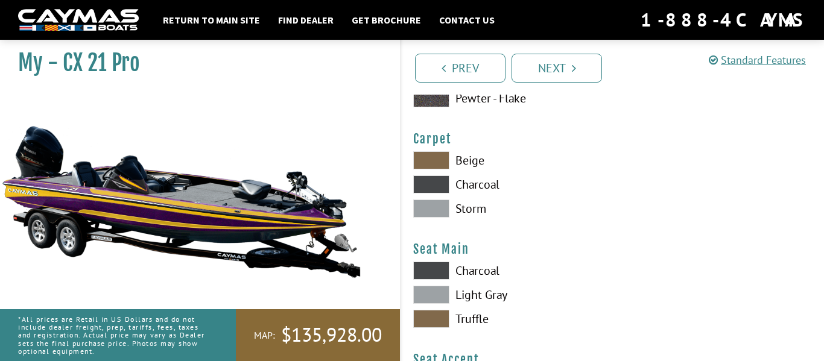
scroll to position [6783, 0]
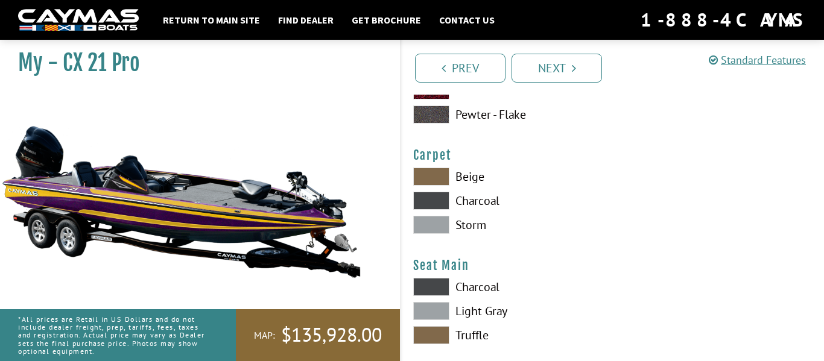
click at [473, 202] on label "Charcoal" at bounding box center [507, 201] width 188 height 18
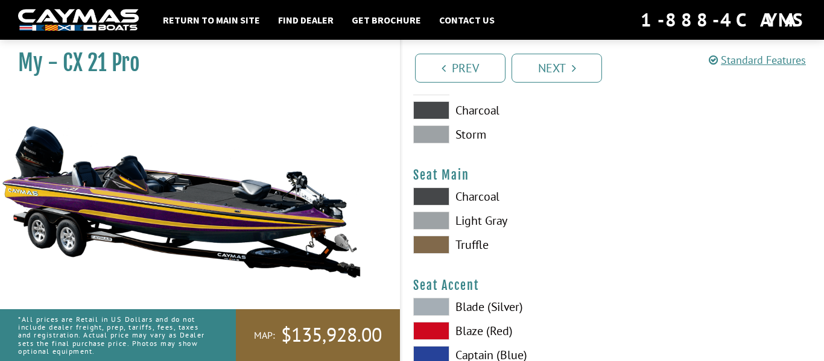
click at [473, 202] on label "Charcoal" at bounding box center [507, 197] width 188 height 18
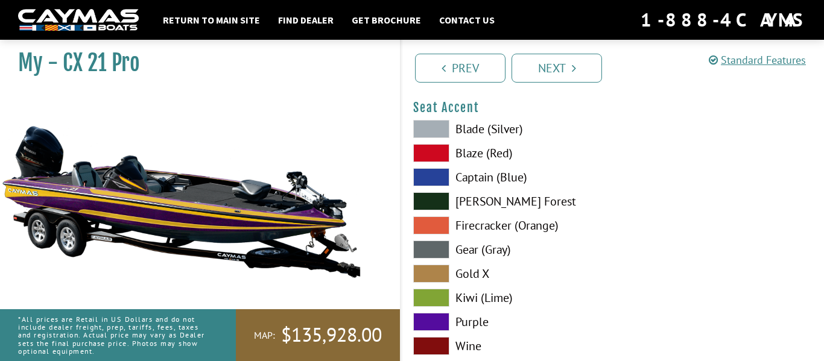
scroll to position [7051, 0]
click at [493, 201] on label "[PERSON_NAME] Forest" at bounding box center [507, 202] width 188 height 18
click at [493, 130] on label "Blade (Silver)" at bounding box center [507, 130] width 188 height 18
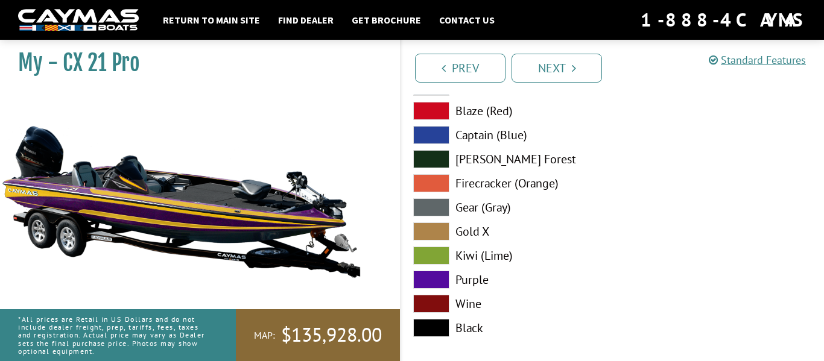
scroll to position [7094, 0]
click at [454, 324] on label "Black" at bounding box center [507, 327] width 188 height 18
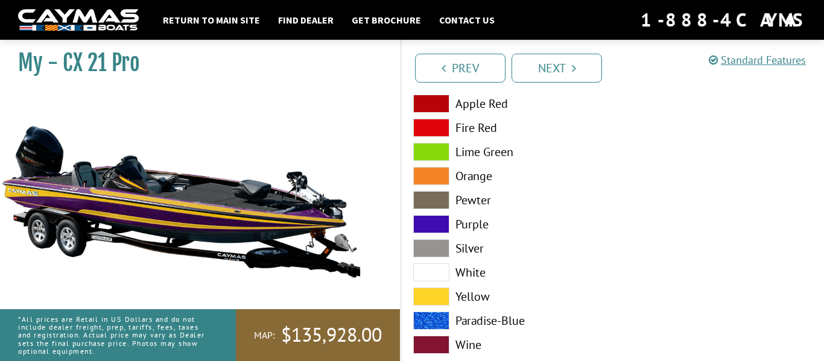
scroll to position [7409, 0]
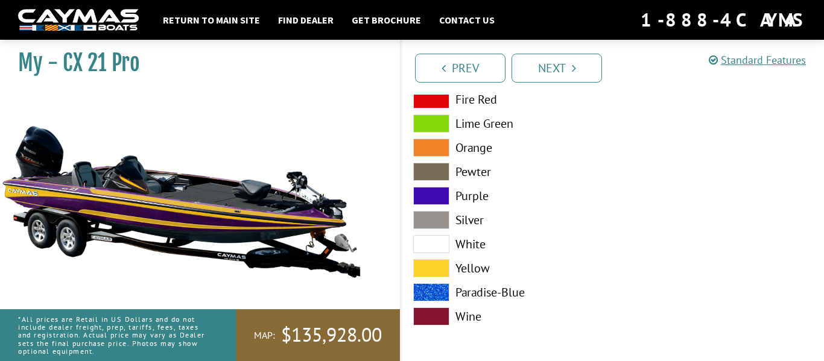
click at [478, 101] on label "Fire Red" at bounding box center [507, 99] width 188 height 18
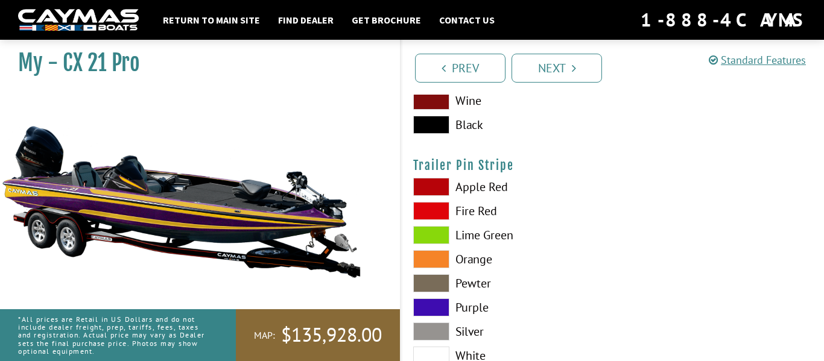
scroll to position [7296, 0]
click at [472, 299] on label "Purple" at bounding box center [507, 308] width 188 height 18
click at [496, 189] on label "Apple Red" at bounding box center [507, 188] width 188 height 18
click at [481, 217] on label "Fire Red" at bounding box center [507, 212] width 188 height 18
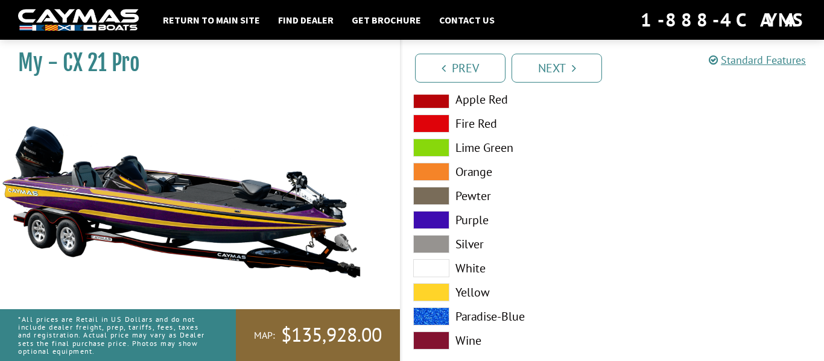
scroll to position [7374, 0]
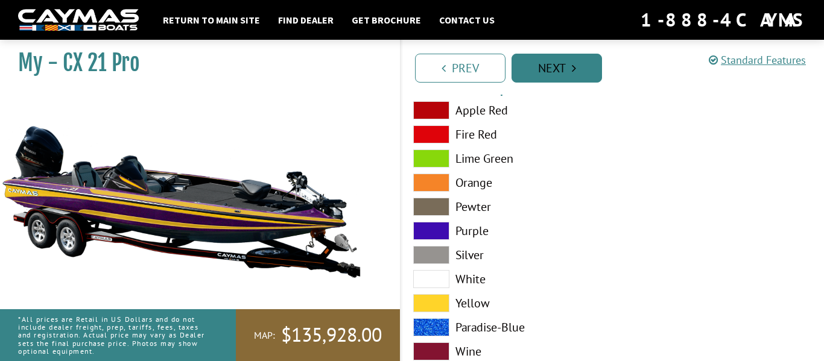
click at [558, 63] on link "Next" at bounding box center [556, 68] width 90 height 29
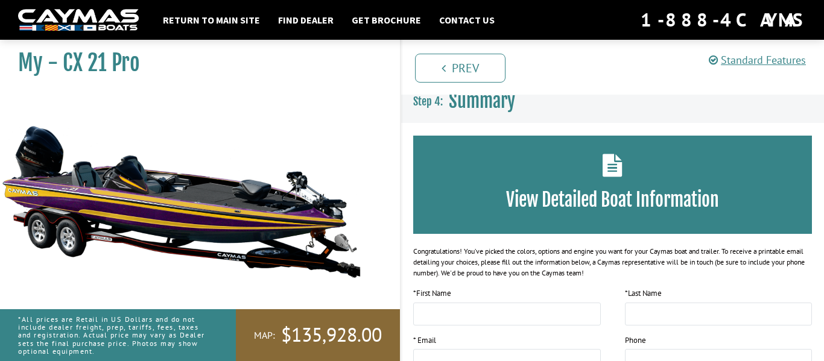
scroll to position [0, 0]
